Goal: Find specific page/section: Find specific page/section

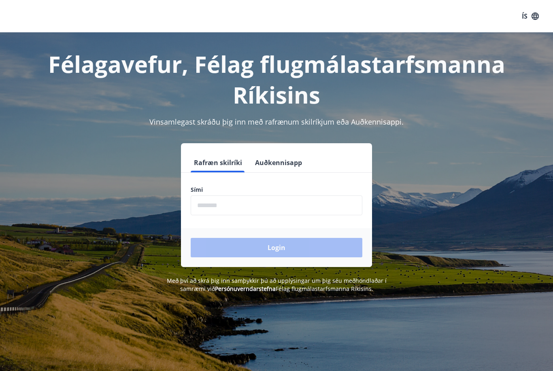
click at [221, 207] on input "phone" at bounding box center [277, 205] width 172 height 20
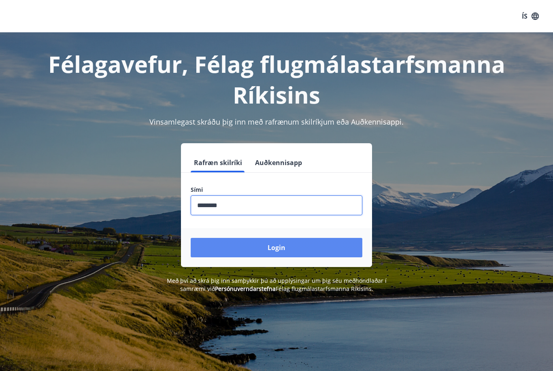
type input "********"
click at [306, 242] on button "Login" at bounding box center [277, 247] width 172 height 19
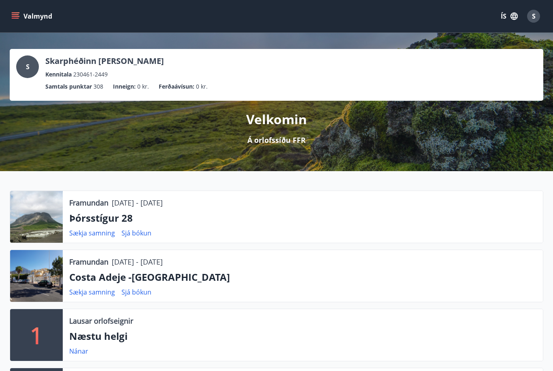
click at [23, 17] on button "Valmynd" at bounding box center [33, 16] width 46 height 15
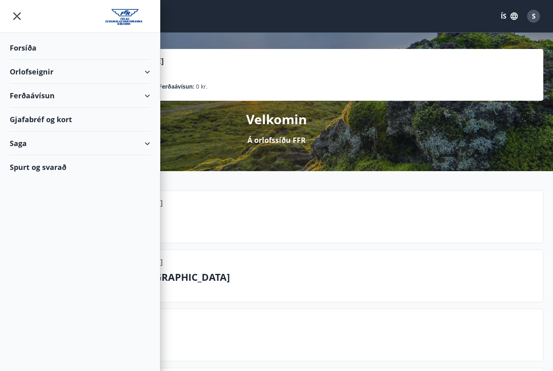
click at [91, 124] on div "Gjafabréf og kort" at bounding box center [80, 120] width 140 height 24
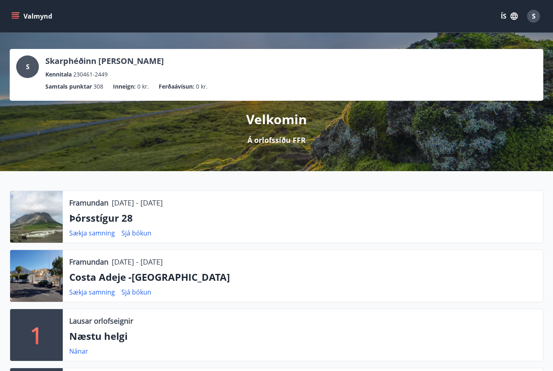
click at [43, 19] on button "Valmynd" at bounding box center [33, 16] width 46 height 15
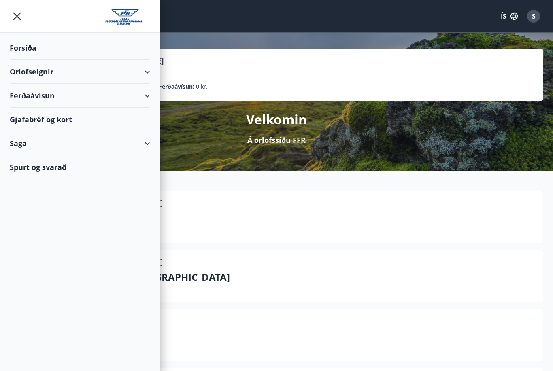
click at [68, 117] on div "Gjafabréf og kort" at bounding box center [80, 120] width 140 height 24
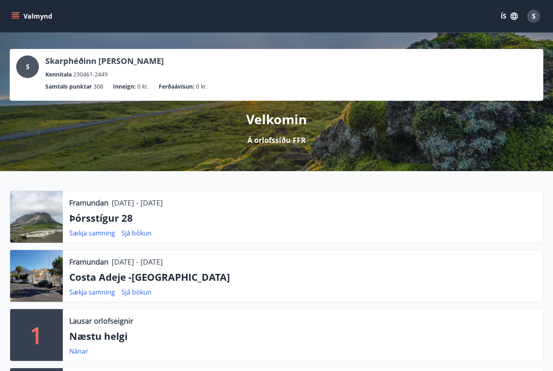
click at [17, 18] on icon "menu" at bounding box center [15, 18] width 7 height 1
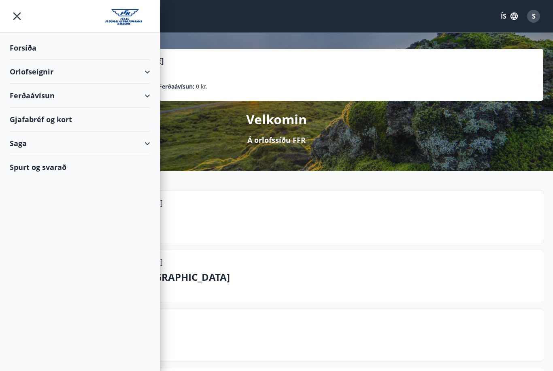
click at [68, 121] on div "Gjafabréf og kort" at bounding box center [80, 120] width 140 height 24
click at [19, 16] on icon "menu" at bounding box center [17, 16] width 15 height 15
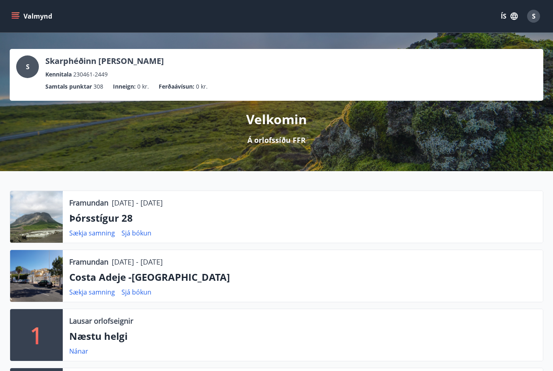
click at [21, 17] on button "Valmynd" at bounding box center [33, 16] width 46 height 15
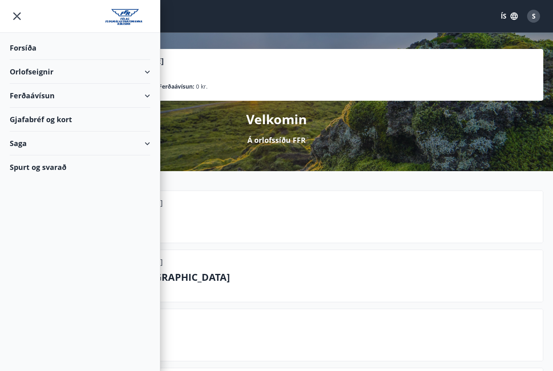
click at [60, 120] on div "Gjafabréf og kort" at bounding box center [80, 120] width 140 height 24
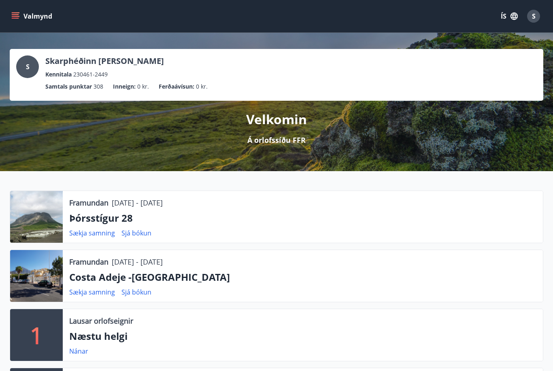
click at [23, 12] on button "Valmynd" at bounding box center [33, 16] width 46 height 15
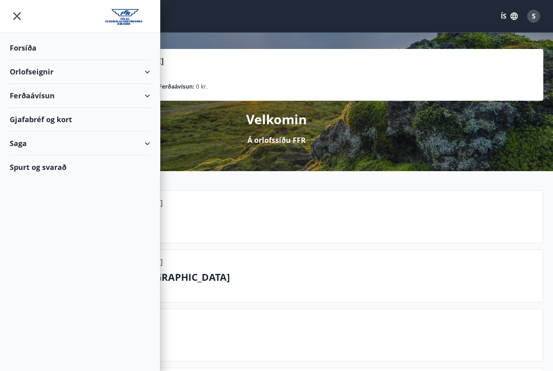
click at [66, 120] on div "Gjafabréf og kort" at bounding box center [80, 120] width 140 height 24
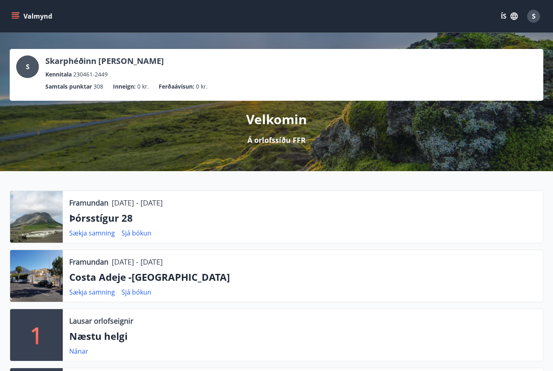
click at [24, 15] on button "Valmynd" at bounding box center [33, 16] width 46 height 15
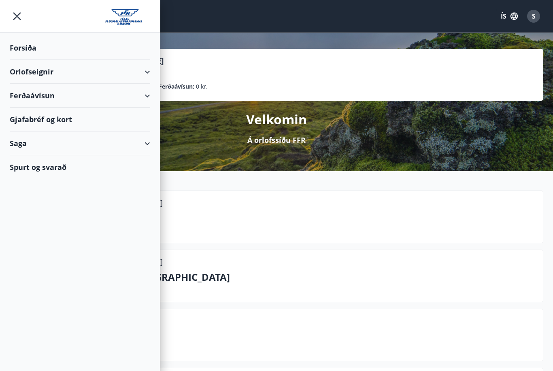
click at [51, 122] on div "Gjafabréf og kort" at bounding box center [80, 120] width 140 height 24
